Goal: Task Accomplishment & Management: Use online tool/utility

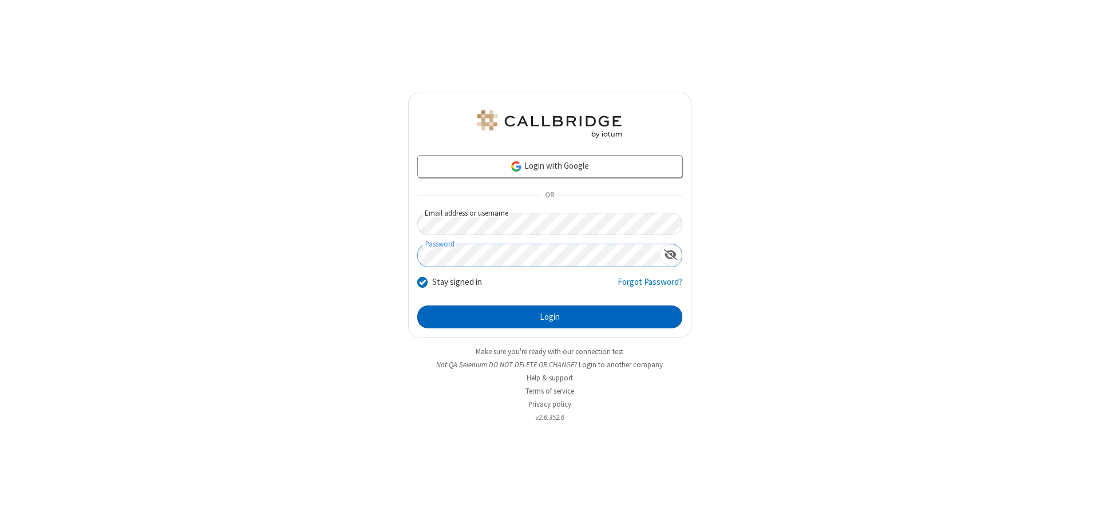
click at [550, 317] on button "Login" at bounding box center [549, 317] width 265 height 23
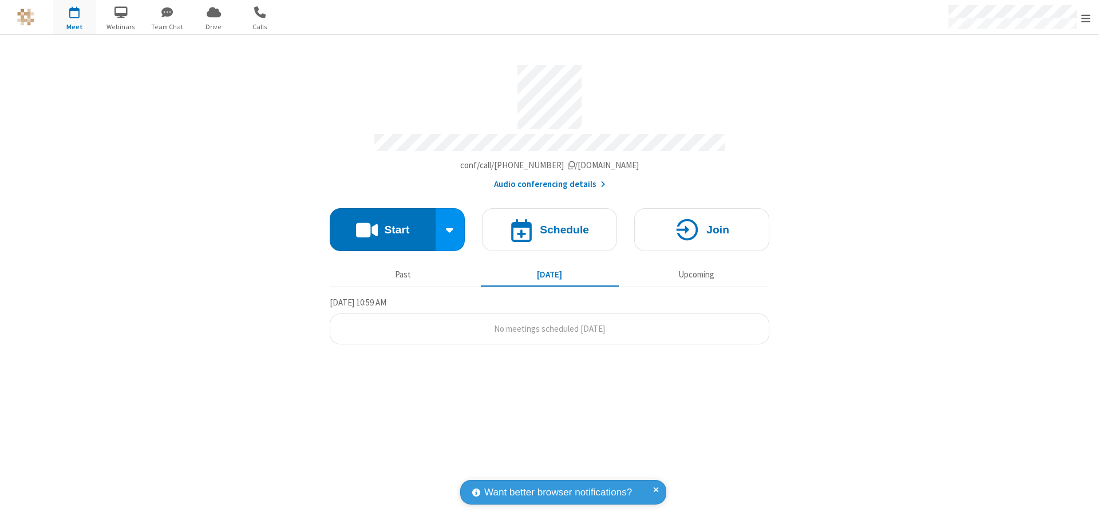
click at [382, 224] on button "Start" at bounding box center [383, 229] width 106 height 43
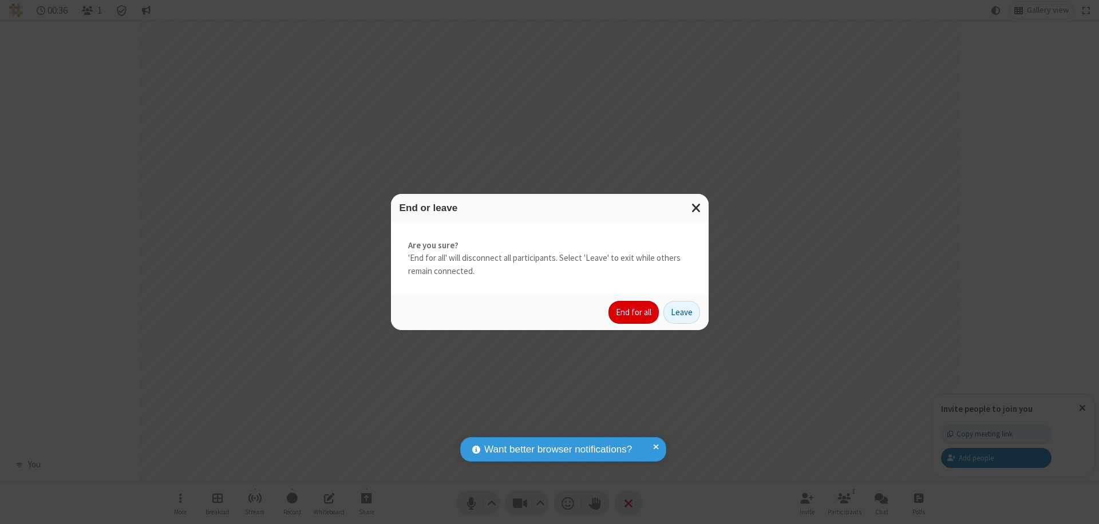
click at [634, 313] on button "End for all" at bounding box center [633, 312] width 50 height 23
